Goal: Task Accomplishment & Management: Complete application form

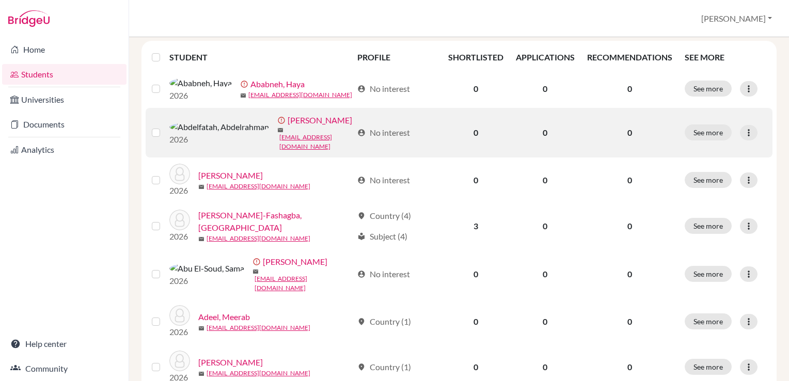
scroll to position [134, 0]
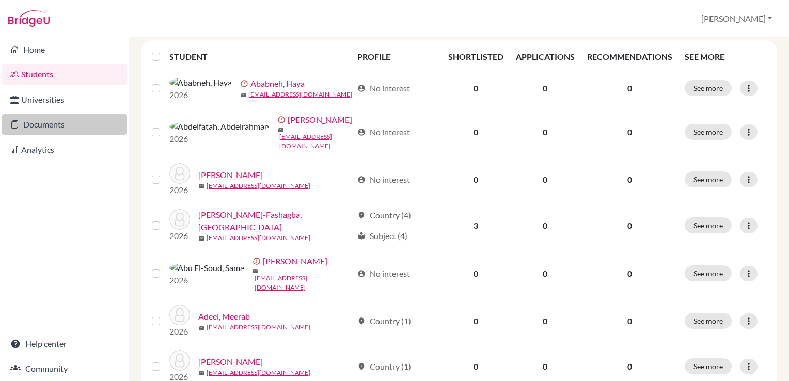
click at [58, 125] on link "Documents" at bounding box center [64, 124] width 124 height 21
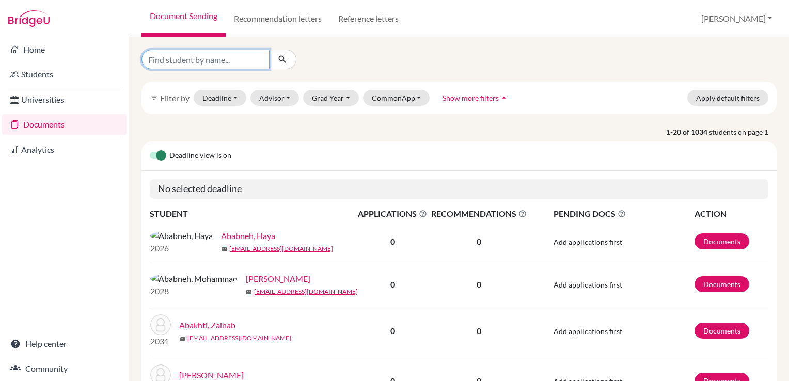
click at [205, 58] on input "Find student by name..." at bounding box center [205, 60] width 128 height 20
type input "ahmed"
click button "submit" at bounding box center [282, 60] width 27 height 20
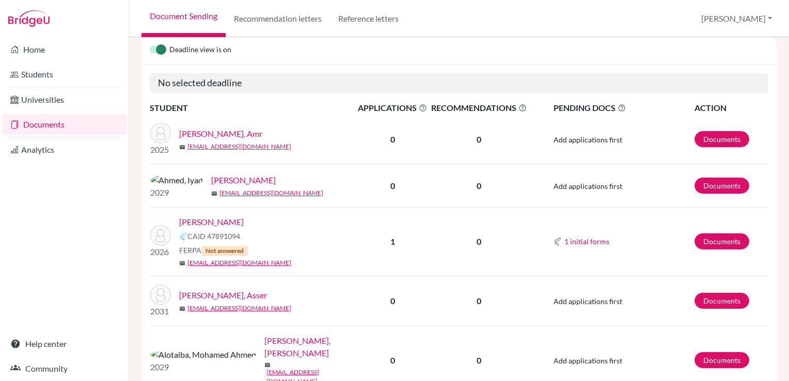
scroll to position [192, 0]
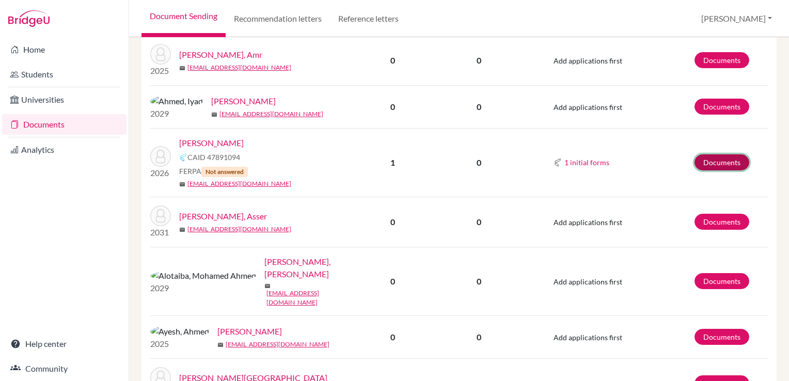
click at [712, 159] on link "Documents" at bounding box center [722, 162] width 55 height 16
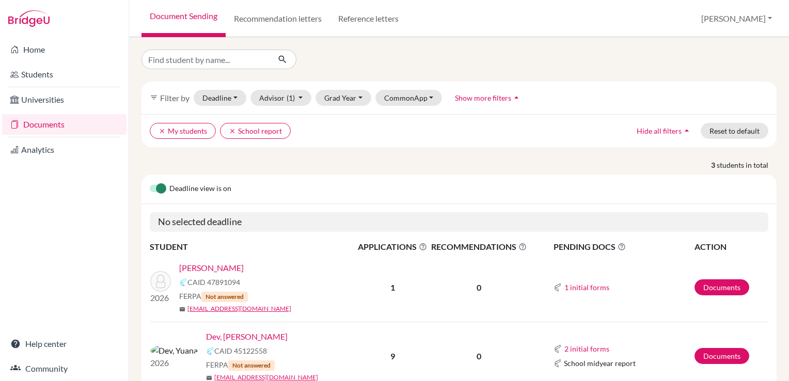
scroll to position [116, 0]
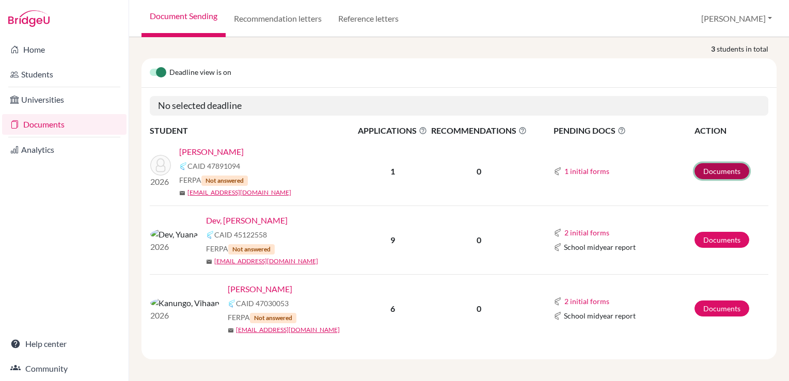
click at [706, 166] on link "Documents" at bounding box center [722, 171] width 55 height 16
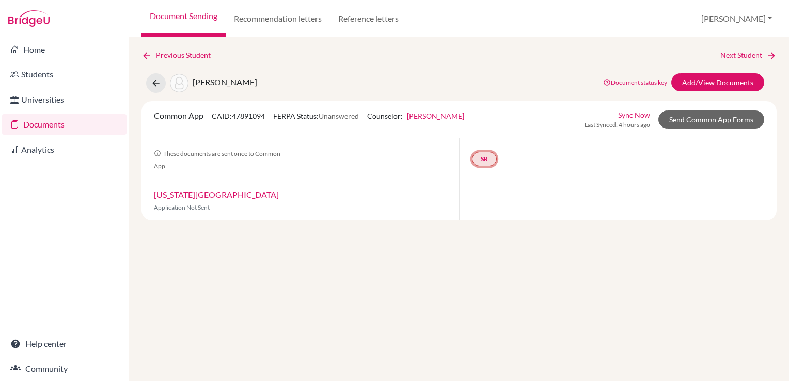
click at [484, 156] on link "SR" at bounding box center [484, 159] width 25 height 14
click at [473, 125] on link "School report" at bounding box center [485, 128] width 44 height 9
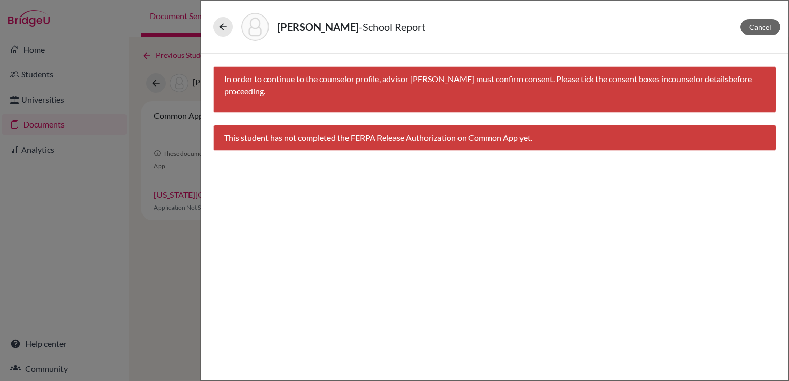
click at [690, 80] on link "counselor details" at bounding box center [698, 79] width 60 height 10
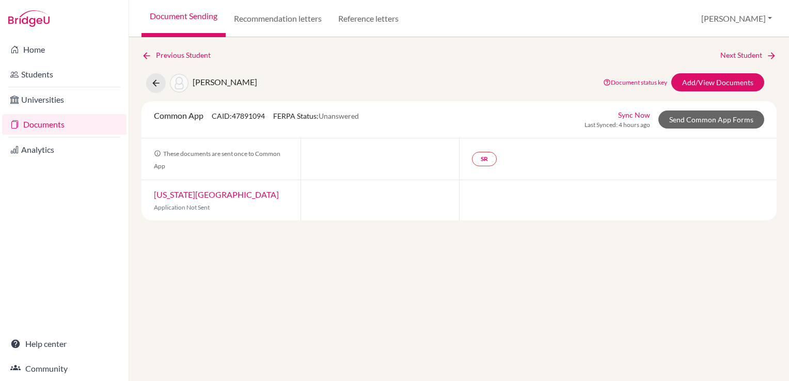
select select "465728"
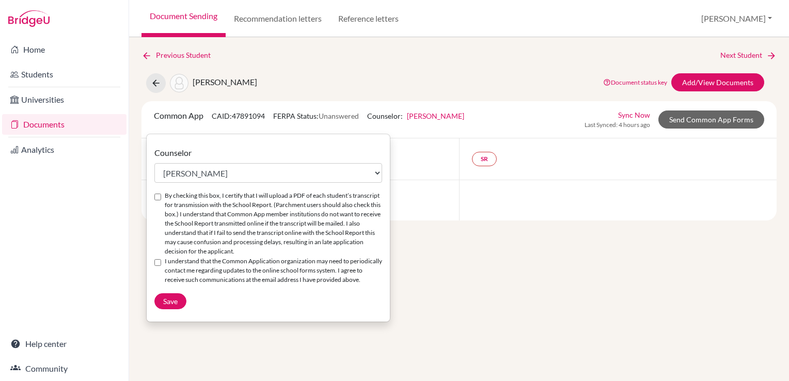
click at [155, 199] on input "By checking this box, I certify that I will upload a PDF of each student’s tran…" at bounding box center [157, 197] width 7 height 7
checkbox input "true"
click at [159, 262] on input "I understand that the Common Application organization may need to periodically …" at bounding box center [157, 262] width 7 height 7
checkbox input "true"
click at [176, 309] on button "Save" at bounding box center [170, 301] width 32 height 16
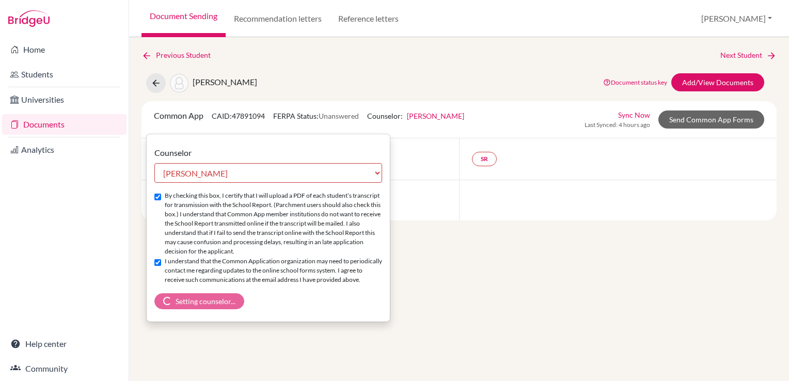
click at [522, 44] on div "Previous Student Next Student Ahmed, Sama Document status key TR Requirement. D…" at bounding box center [459, 209] width 660 height 344
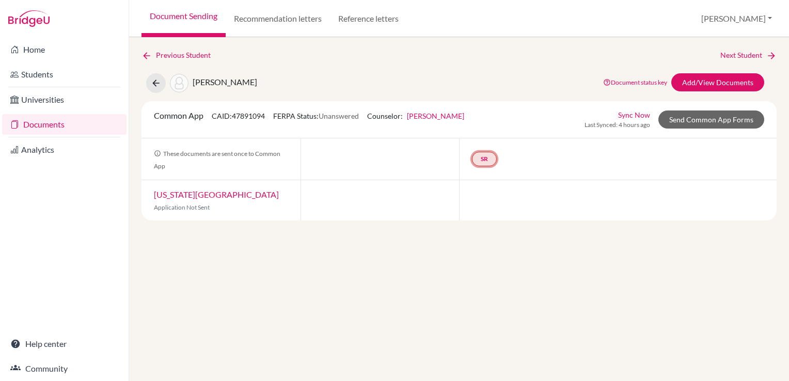
click at [484, 154] on link "SR" at bounding box center [484, 159] width 25 height 14
click at [486, 125] on link "School report" at bounding box center [485, 128] width 44 height 9
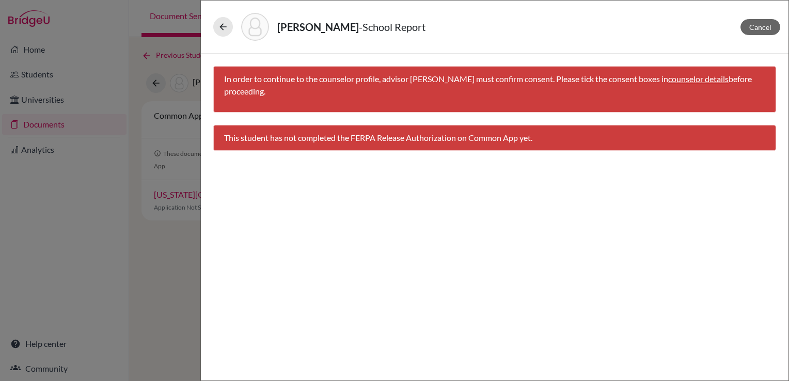
click at [690, 80] on link "counselor details" at bounding box center [698, 79] width 60 height 10
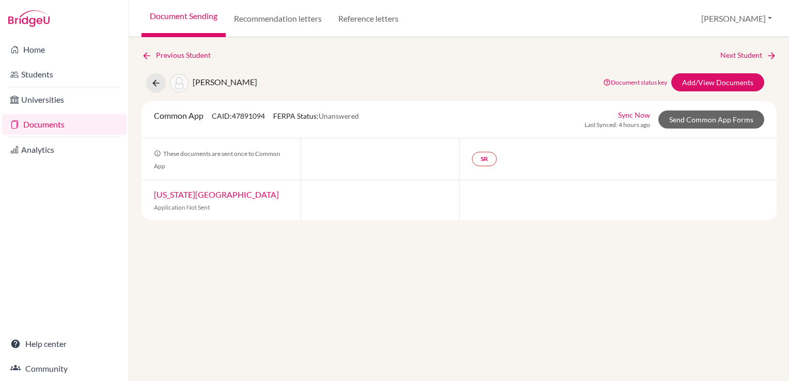
select select "465728"
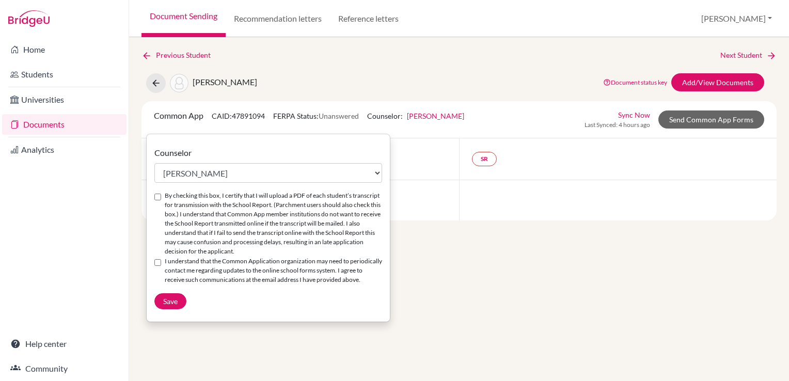
click at [154, 198] on input "By checking this box, I certify that I will upload a PDF of each student’s tran…" at bounding box center [157, 197] width 7 height 7
checkbox input "true"
click at [157, 260] on input "I understand that the Common Application organization may need to periodically …" at bounding box center [157, 262] width 7 height 7
checkbox input "true"
click at [169, 306] on span "Save" at bounding box center [170, 301] width 14 height 9
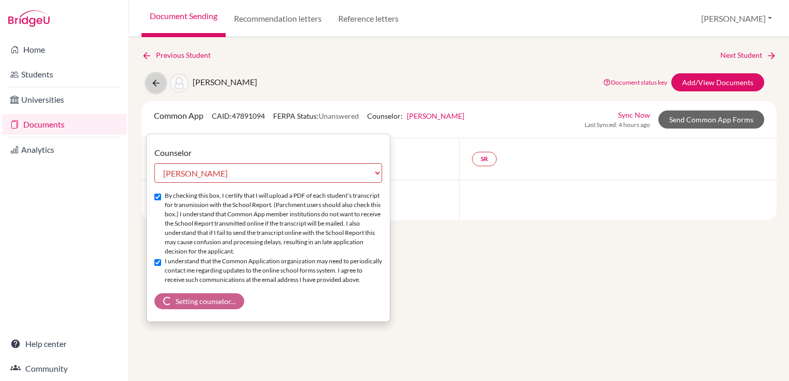
click at [153, 88] on button at bounding box center [156, 83] width 20 height 20
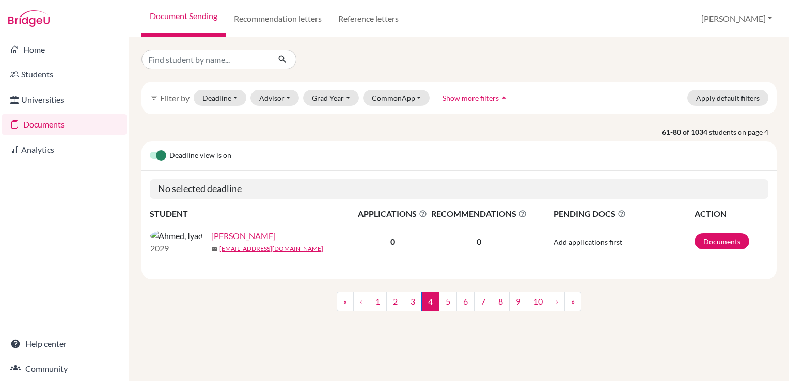
drag, startPoint x: 0, startPoint y: 0, endPoint x: 198, endPoint y: 239, distance: 310.2
click at [211, 239] on link "Ahmed, Iyad" at bounding box center [243, 236] width 65 height 12
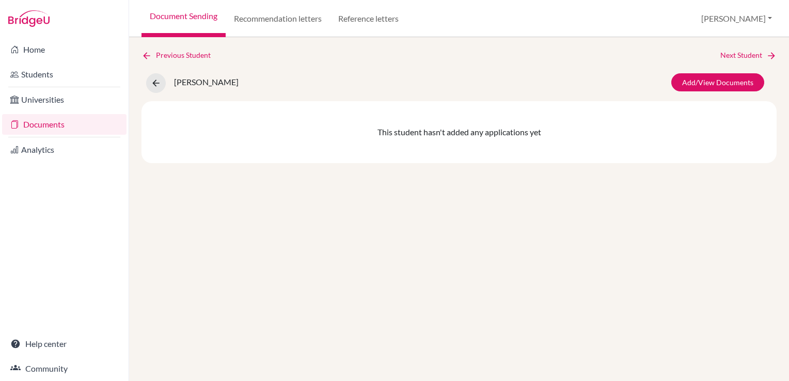
click at [40, 123] on link "Documents" at bounding box center [64, 124] width 124 height 21
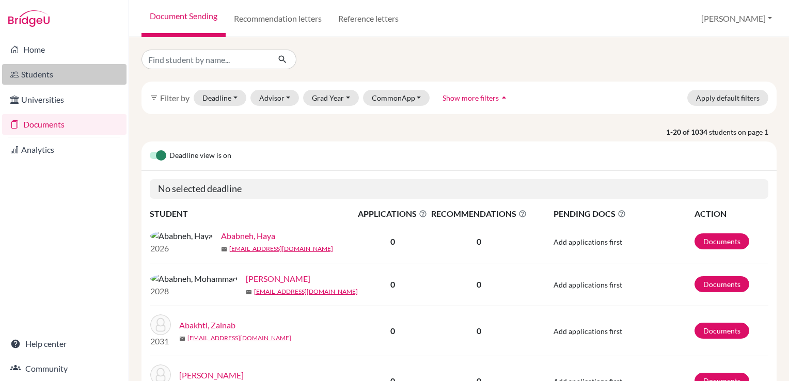
click at [34, 71] on link "Students" at bounding box center [64, 74] width 124 height 21
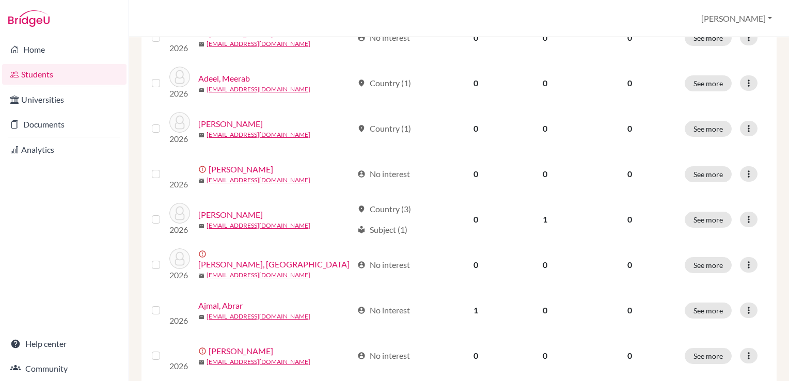
scroll to position [374, 0]
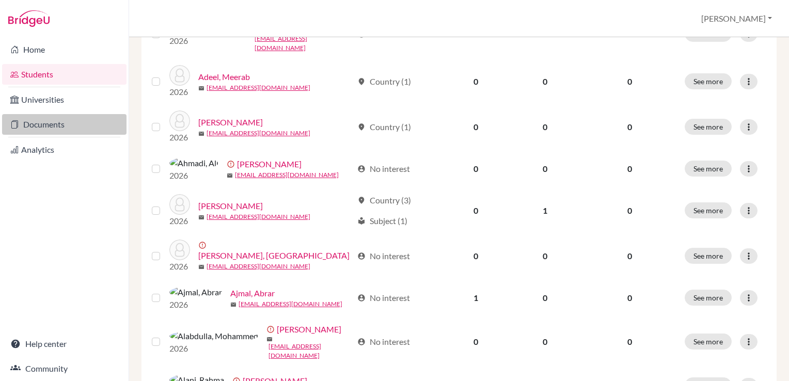
click at [53, 126] on link "Documents" at bounding box center [64, 124] width 124 height 21
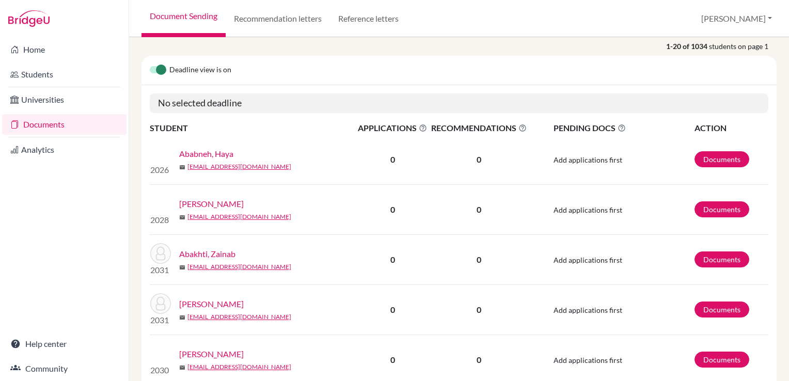
scroll to position [86, 0]
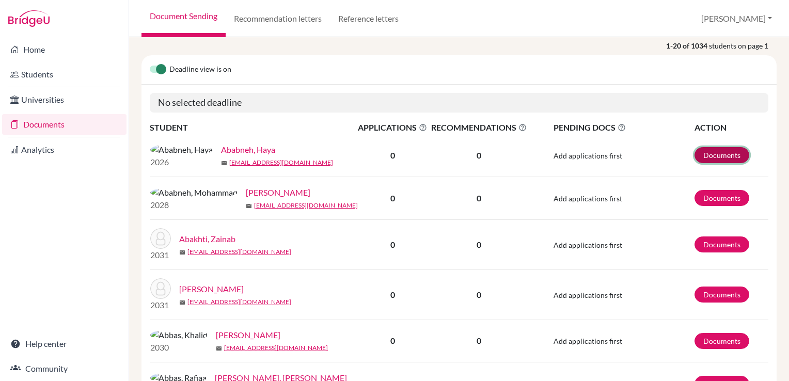
click at [703, 156] on link "Documents" at bounding box center [722, 155] width 55 height 16
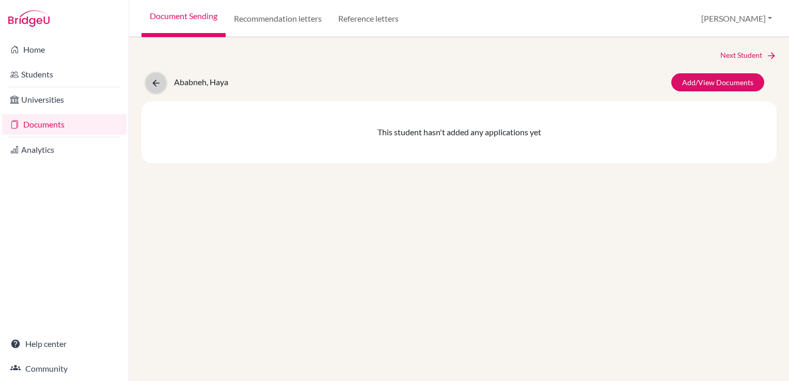
click at [159, 81] on icon at bounding box center [156, 83] width 10 height 10
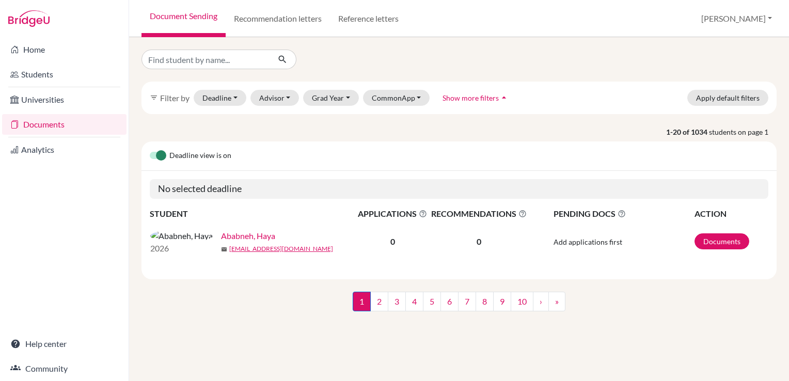
click at [39, 122] on link "Documents" at bounding box center [64, 124] width 124 height 21
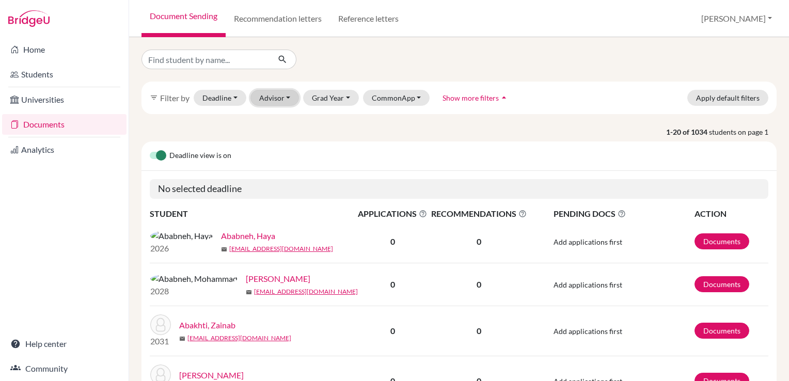
click at [286, 102] on button "Advisor" at bounding box center [274, 98] width 49 height 16
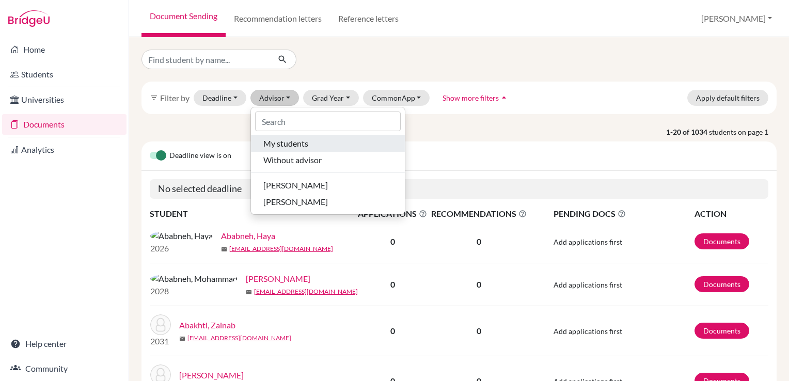
click at [291, 143] on span "My students" at bounding box center [285, 143] width 45 height 12
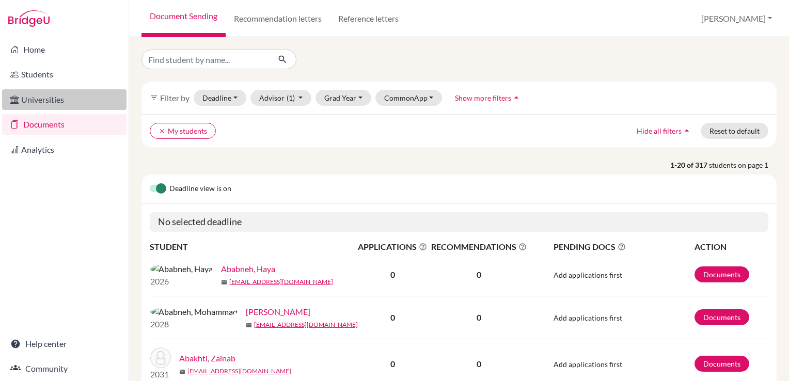
click at [43, 98] on link "Universities" at bounding box center [64, 99] width 124 height 21
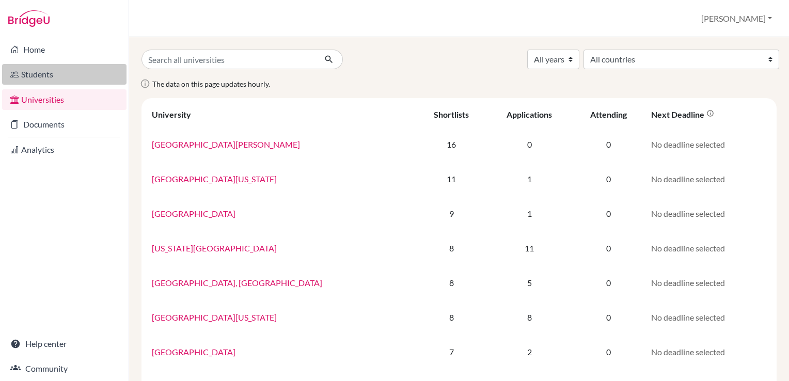
click at [29, 69] on link "Students" at bounding box center [64, 74] width 124 height 21
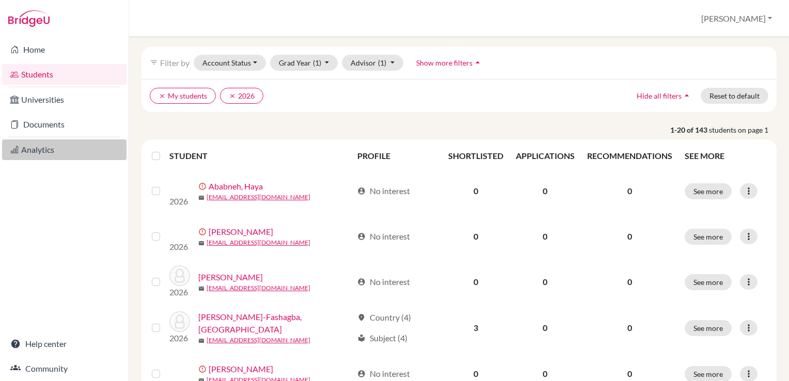
scroll to position [34, 0]
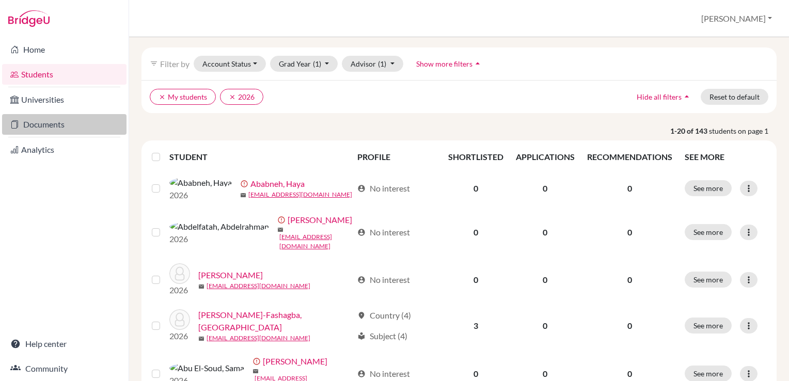
click at [41, 127] on link "Documents" at bounding box center [64, 124] width 124 height 21
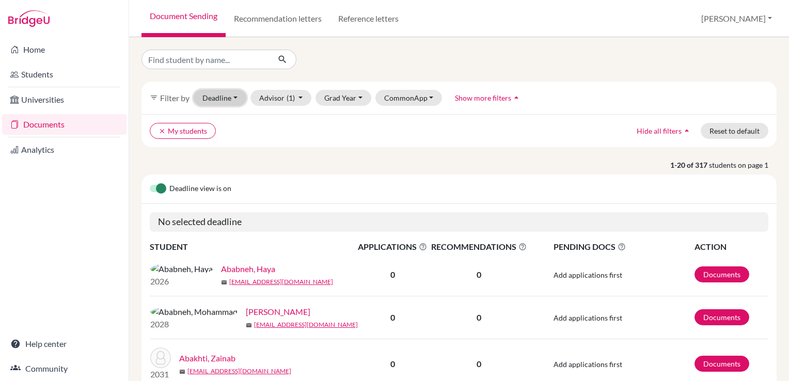
click at [225, 98] on button "Deadline - Select a date range Or double click for a single date selection Toda…" at bounding box center [220, 98] width 53 height 16
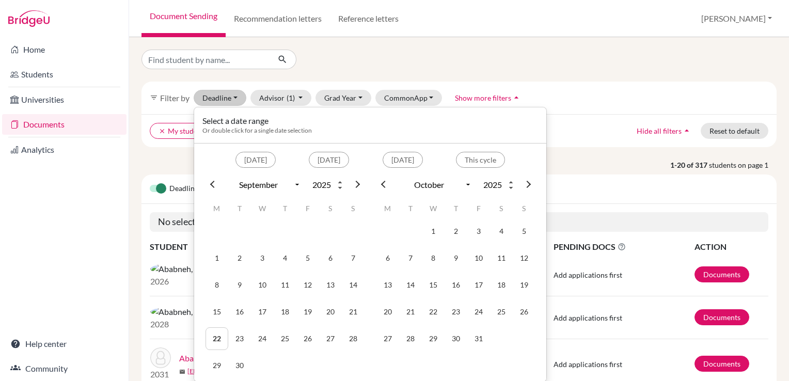
click at [178, 168] on p "1-20 of 317 students on page 1" at bounding box center [459, 165] width 651 height 11
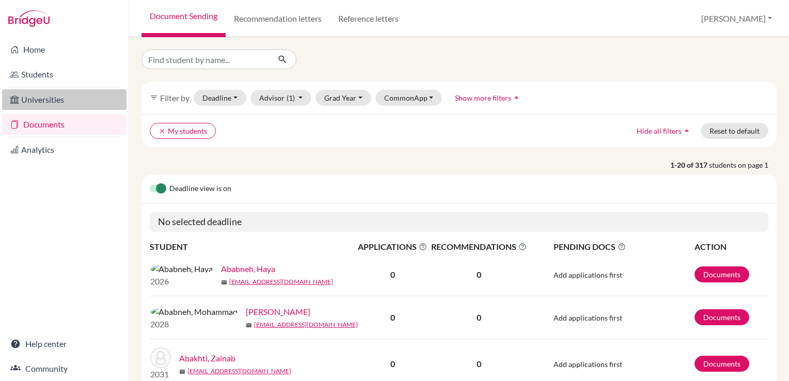
click at [40, 104] on link "Universities" at bounding box center [64, 99] width 124 height 21
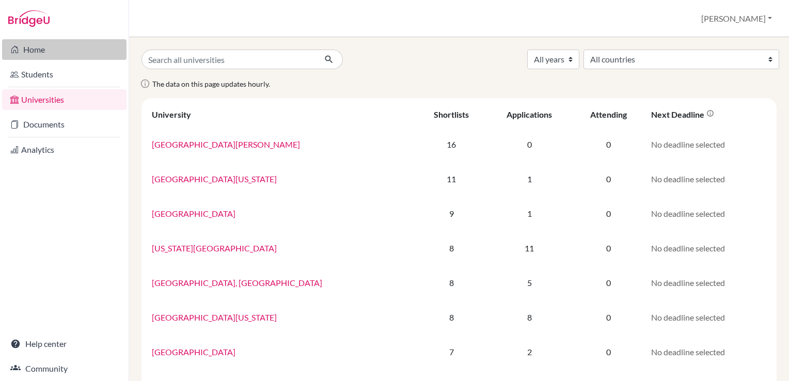
click at [41, 49] on link "Home" at bounding box center [64, 49] width 124 height 21
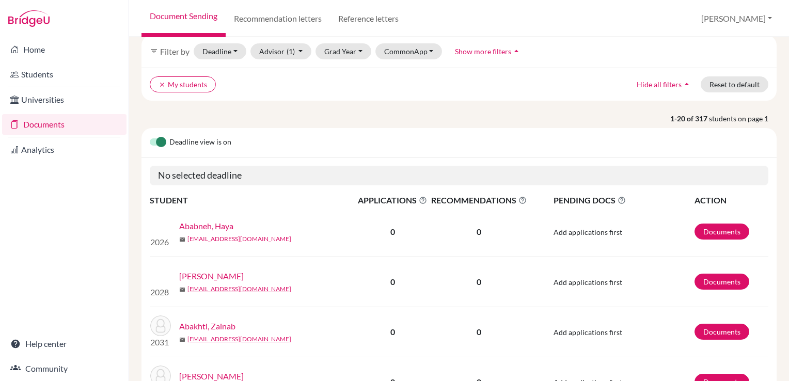
scroll to position [45, 0]
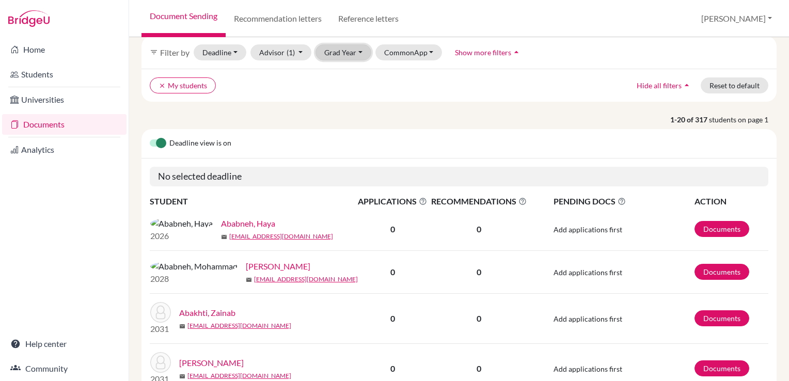
click at [344, 49] on button "Grad Year" at bounding box center [344, 52] width 56 height 16
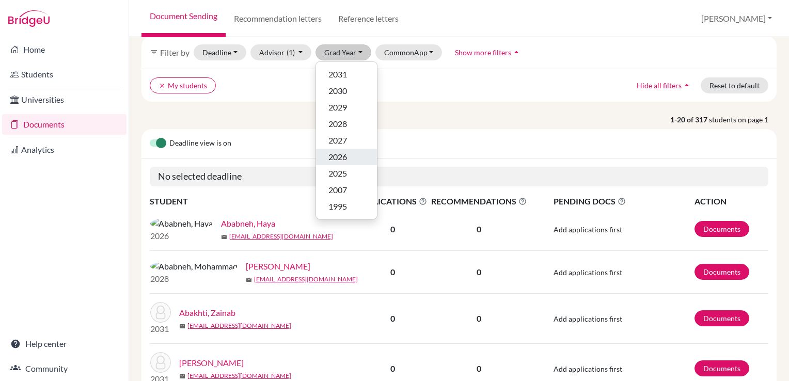
click at [343, 155] on span "2026" at bounding box center [337, 157] width 19 height 12
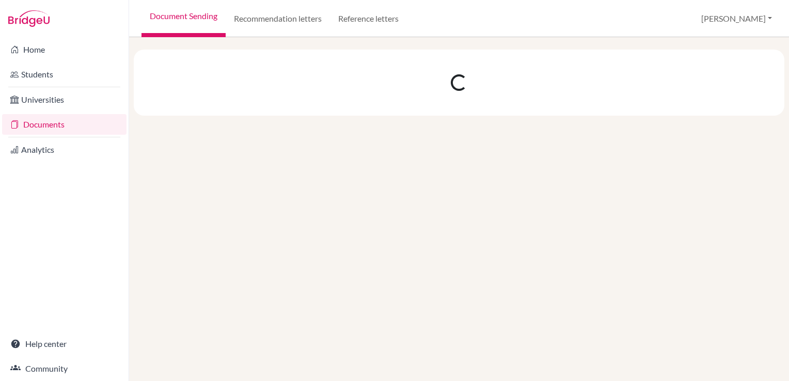
scroll to position [0, 0]
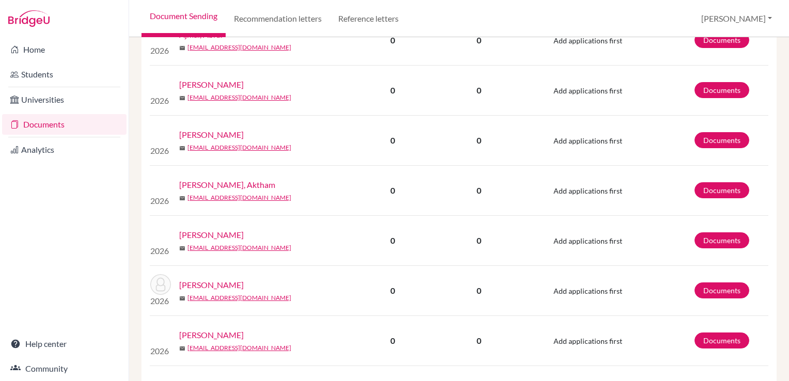
scroll to position [733, 0]
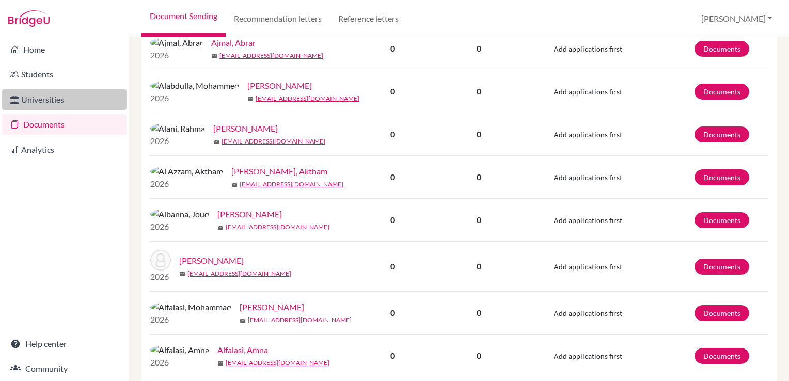
click at [39, 100] on link "Universities" at bounding box center [64, 99] width 124 height 21
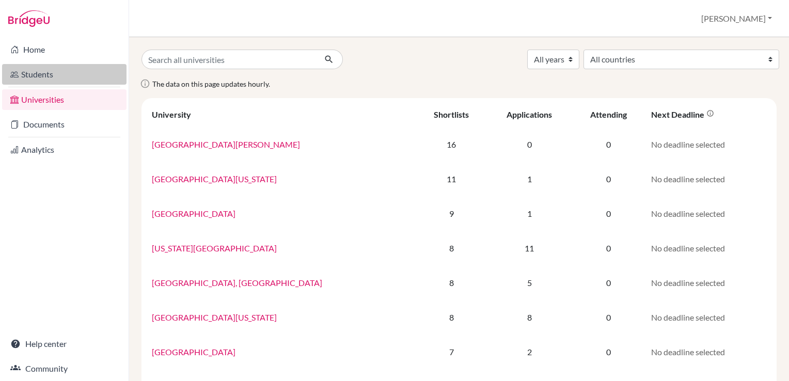
click at [40, 77] on link "Students" at bounding box center [64, 74] width 124 height 21
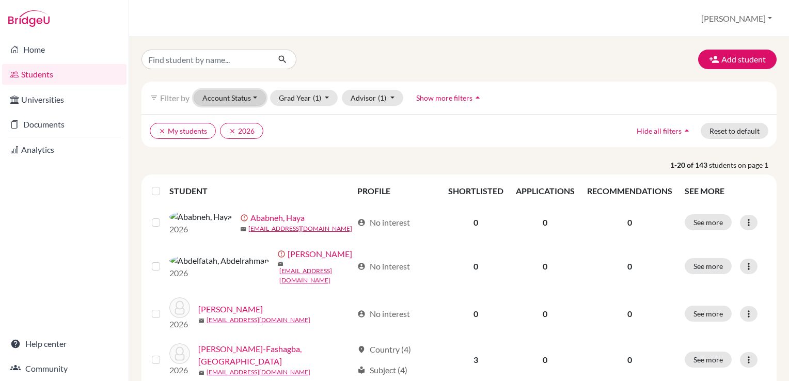
click at [229, 102] on button "Account Status" at bounding box center [230, 98] width 72 height 16
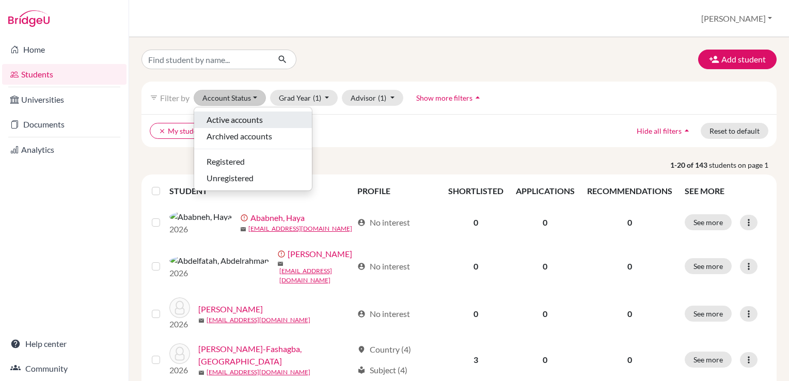
click at [229, 115] on span "Active accounts" at bounding box center [235, 120] width 56 height 12
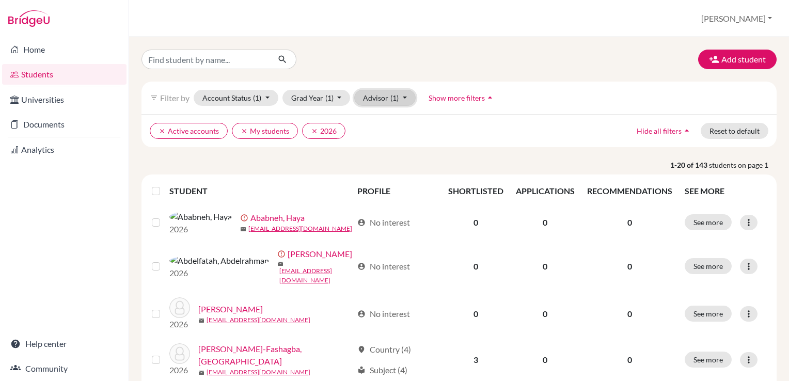
click at [371, 93] on button "Advisor (1)" at bounding box center [384, 98] width 61 height 16
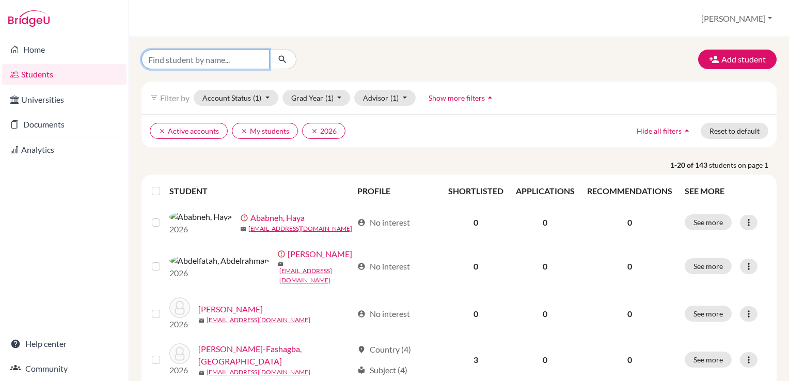
click at [191, 59] on input "Find student by name..." at bounding box center [205, 60] width 128 height 20
type input "dev"
click button "submit" at bounding box center [282, 60] width 27 height 20
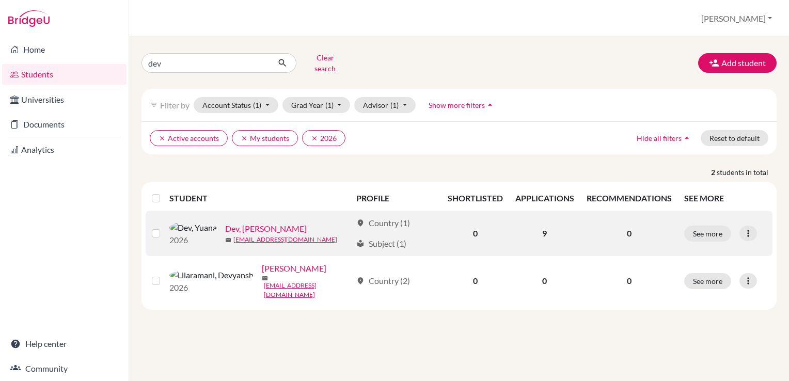
click at [225, 224] on link "Dev, Yuana" at bounding box center [266, 229] width 82 height 12
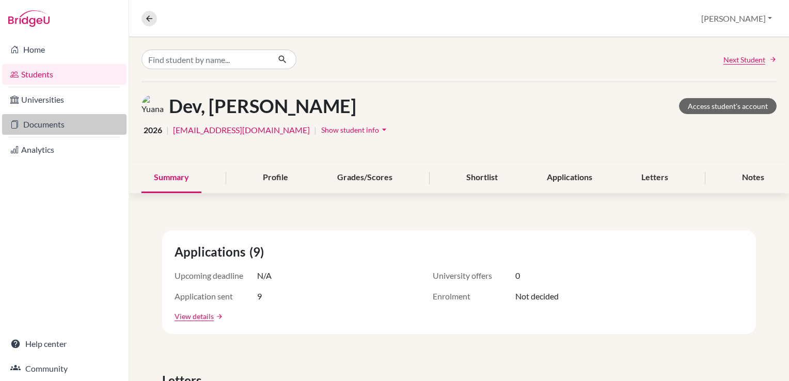
click at [51, 122] on link "Documents" at bounding box center [64, 124] width 124 height 21
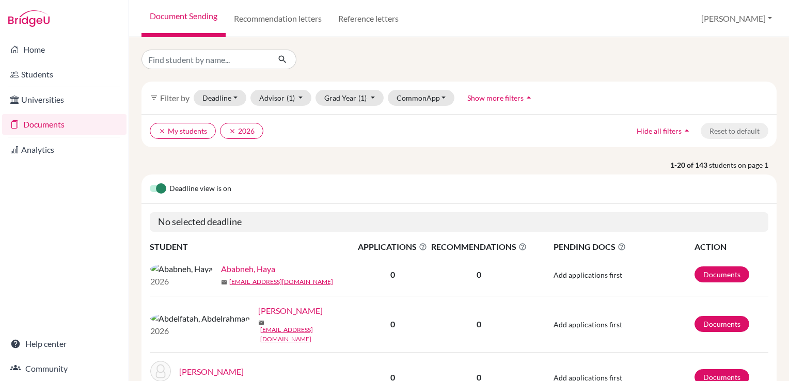
click at [217, 216] on h5 "No selected deadline" at bounding box center [459, 222] width 619 height 20
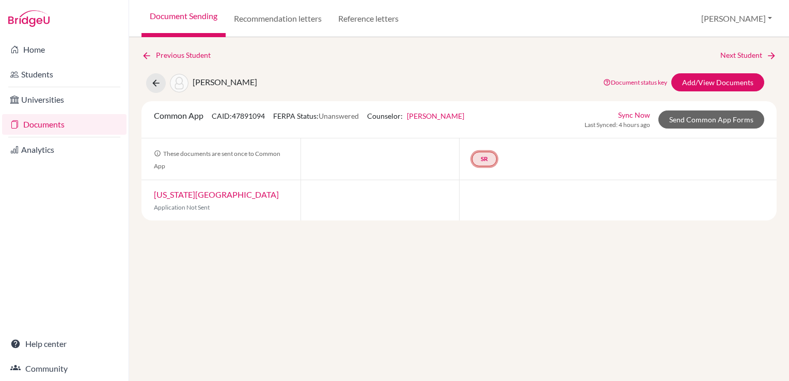
click at [490, 156] on link "SR" at bounding box center [484, 159] width 25 height 14
click at [489, 125] on link "School report" at bounding box center [485, 128] width 44 height 9
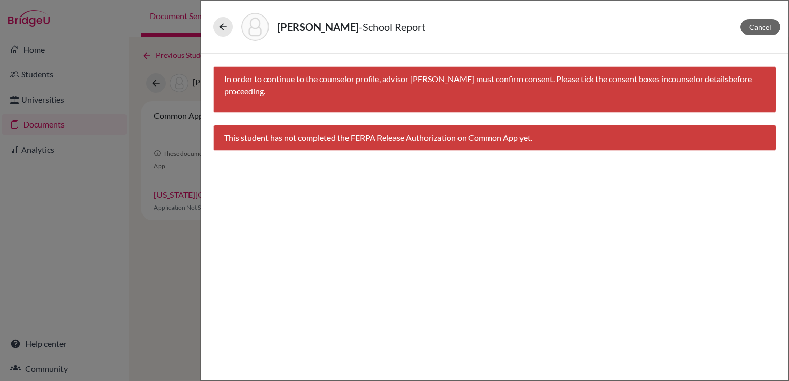
click at [678, 82] on link "counselor details" at bounding box center [698, 79] width 60 height 10
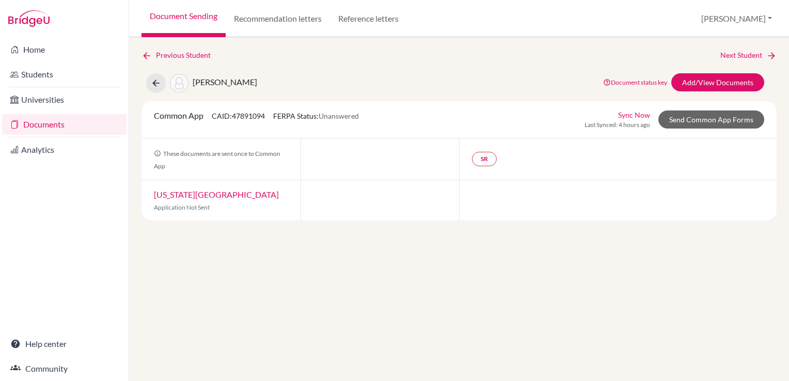
select select "465728"
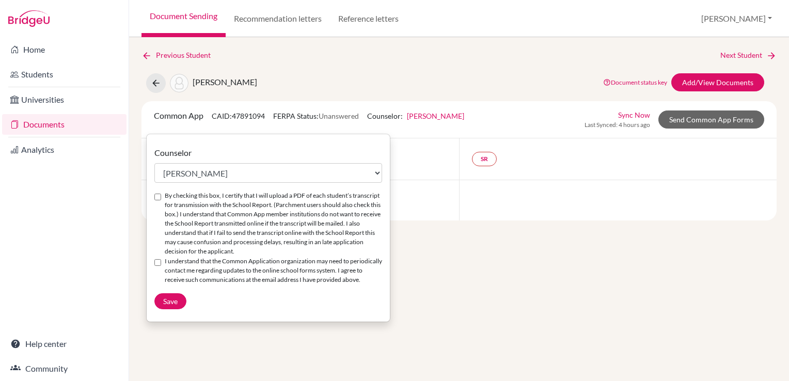
click at [152, 195] on div "Counselor Select counselor [PERSON_NAME] [PERSON_NAME] [PERSON_NAME] By checkin…" at bounding box center [268, 228] width 243 height 163
click at [159, 196] on input "By checking this box, I certify that I will upload a PDF of each student’s tran…" at bounding box center [157, 197] width 7 height 7
checkbox input "true"
click at [161, 263] on input "I understand that the Common Application organization may need to periodically …" at bounding box center [157, 262] width 7 height 7
checkbox input "true"
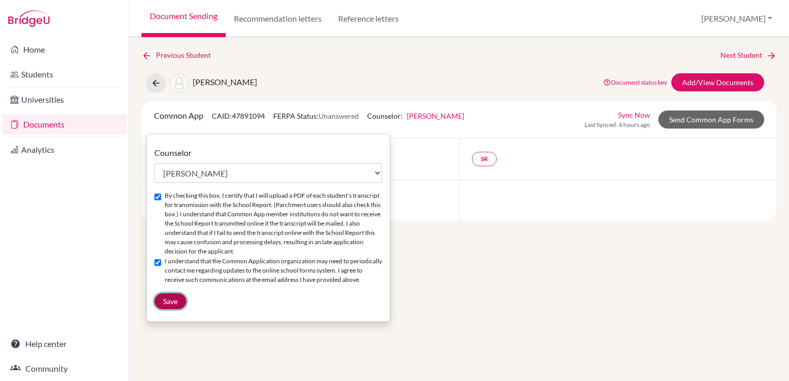
click at [172, 309] on button "Save" at bounding box center [170, 301] width 32 height 16
